Goal: Information Seeking & Learning: Learn about a topic

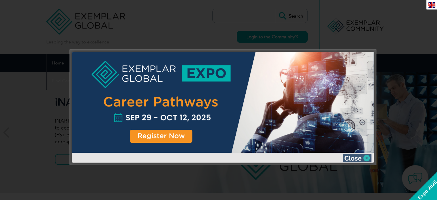
click at [233, 107] on div at bounding box center [223, 102] width 302 height 101
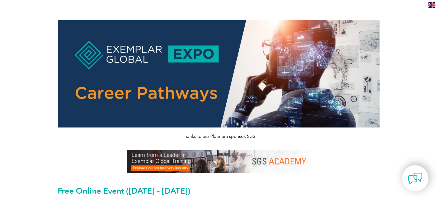
click at [389, 48] on section "Thanks to our Platinum sponsor, SGS Free Online Event ([DATE] – [DATE]) Explore…" at bounding box center [218, 156] width 345 height 278
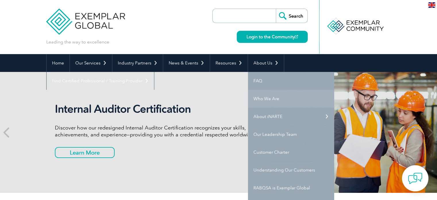
click at [256, 99] on link "Who We Are" at bounding box center [291, 99] width 86 height 18
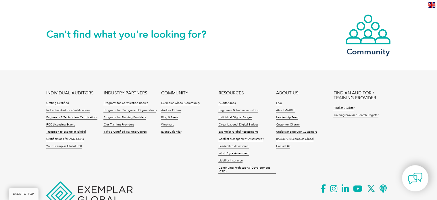
scroll to position [1071, 0]
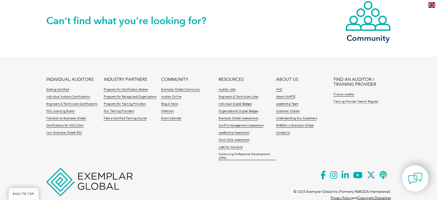
click at [354, 99] on link "Training Provider Search Register" at bounding box center [355, 101] width 45 height 4
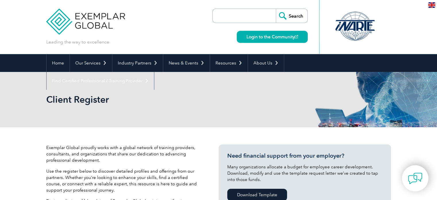
scroll to position [175, 0]
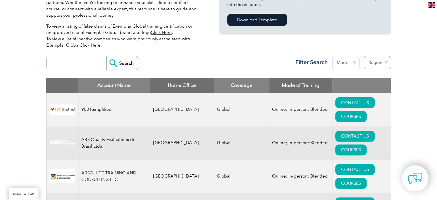
click at [61, 56] on input "search" at bounding box center [77, 63] width 57 height 14
type input "energy"
click at [126, 56] on input "Search" at bounding box center [122, 63] width 32 height 14
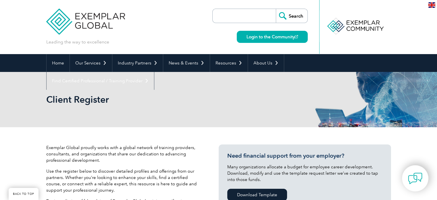
scroll to position [175, 0]
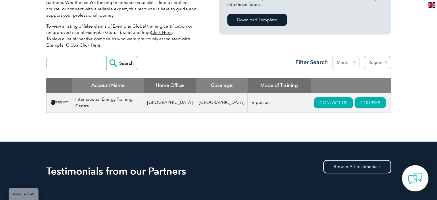
click at [165, 31] on link "Click Here" at bounding box center [161, 32] width 21 height 5
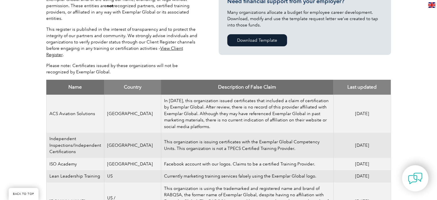
scroll to position [338, 0]
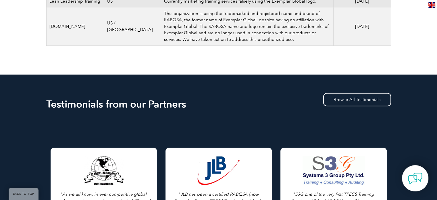
click at [436, 4] on div "en" at bounding box center [431, 4] width 11 height 9
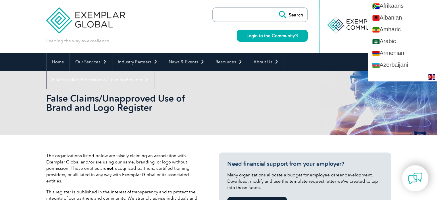
scroll to position [0, 0]
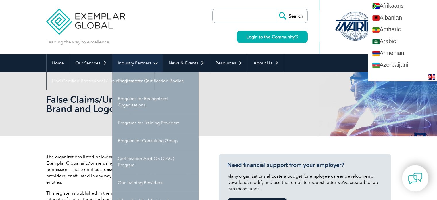
click at [149, 63] on link "Industry Partners" at bounding box center [137, 63] width 51 height 18
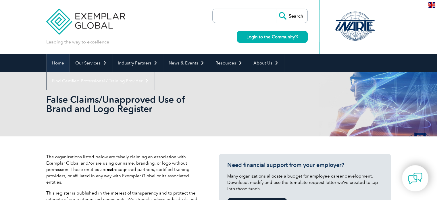
click at [61, 64] on link "Home" at bounding box center [58, 63] width 23 height 18
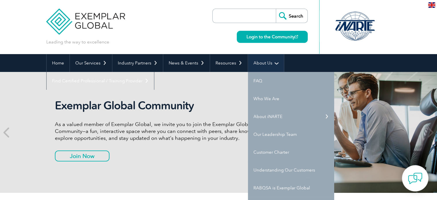
click at [271, 59] on link "About Us" at bounding box center [266, 63] width 36 height 18
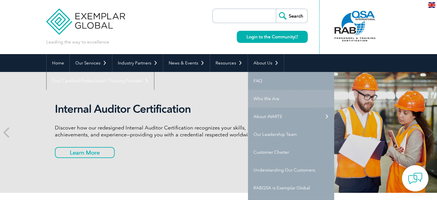
click at [276, 101] on link "Who We Are" at bounding box center [291, 99] width 86 height 18
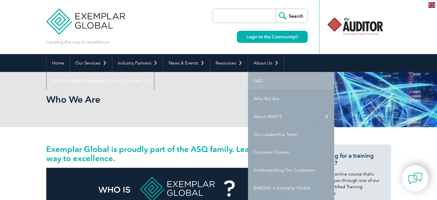
click at [255, 76] on link "FAQ" at bounding box center [291, 81] width 86 height 18
